Goal: Information Seeking & Learning: Check status

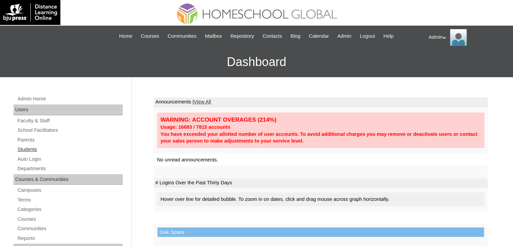
click at [23, 152] on link "Students" at bounding box center [70, 149] width 106 height 8
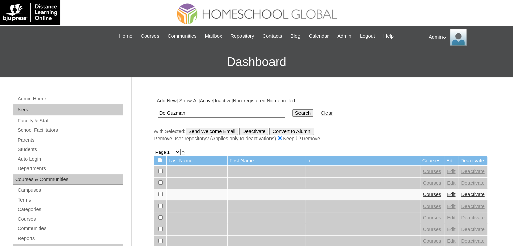
type input "De Guzman"
click at [292, 112] on input "Search" at bounding box center [302, 112] width 21 height 7
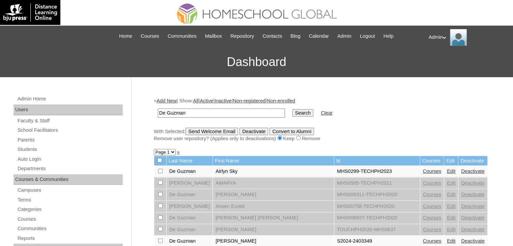
click at [292, 114] on input "Search" at bounding box center [302, 112] width 21 height 7
click at [292, 113] on input "Search" at bounding box center [302, 112] width 21 height 7
click at [193, 115] on input "De Guzman" at bounding box center [221, 113] width 127 height 9
type input "De Guzman"
click at [292, 109] on input "Search" at bounding box center [302, 112] width 21 height 7
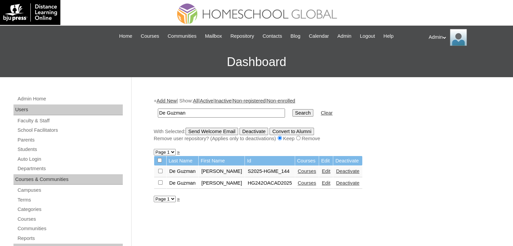
click at [308, 170] on link "Courses" at bounding box center [307, 171] width 19 height 5
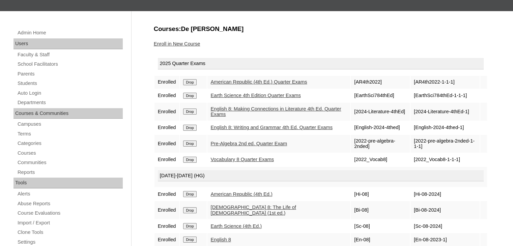
scroll to position [64, 0]
